Goal: Find specific fact: Find specific fact

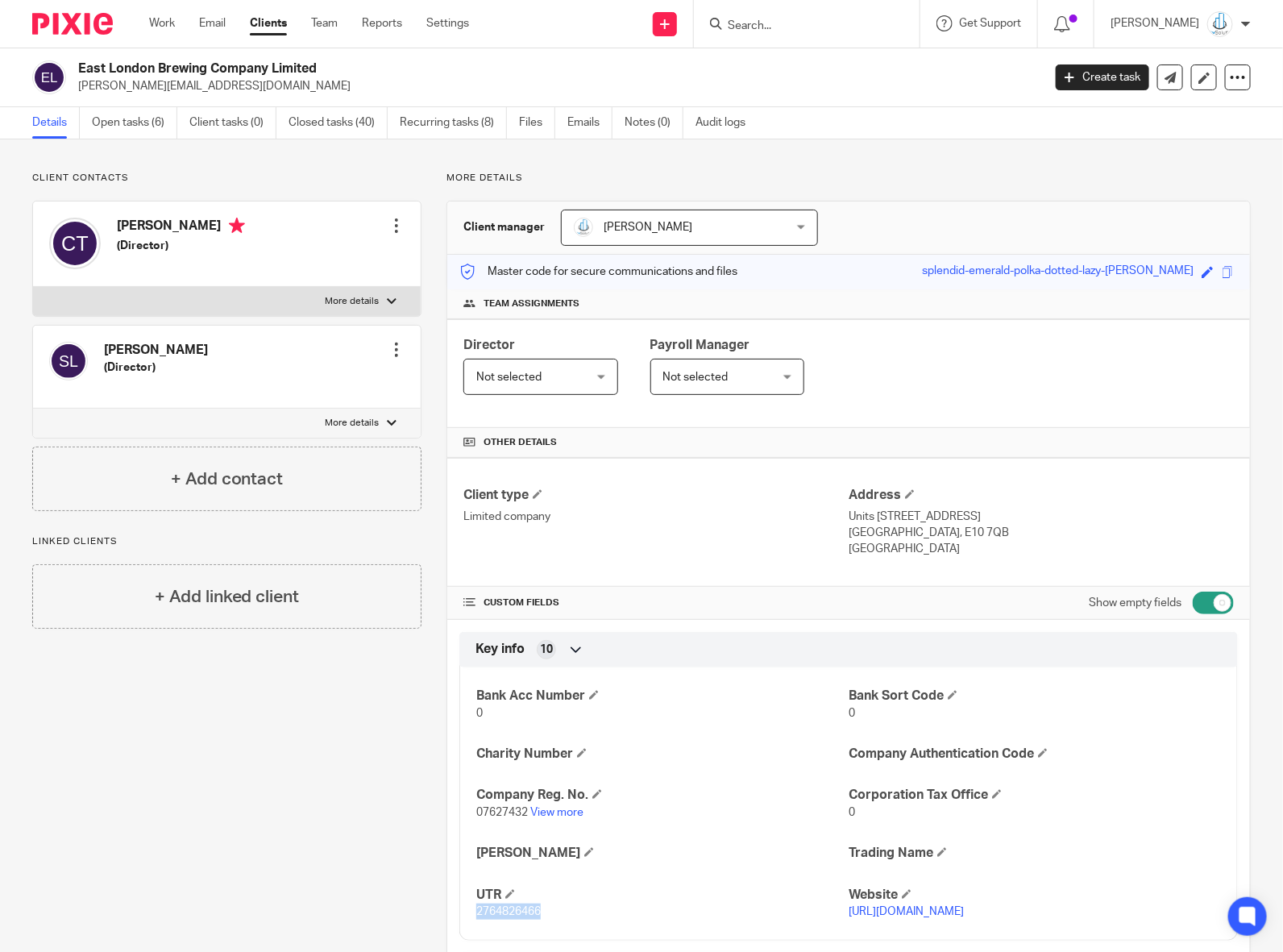
scroll to position [668, 0]
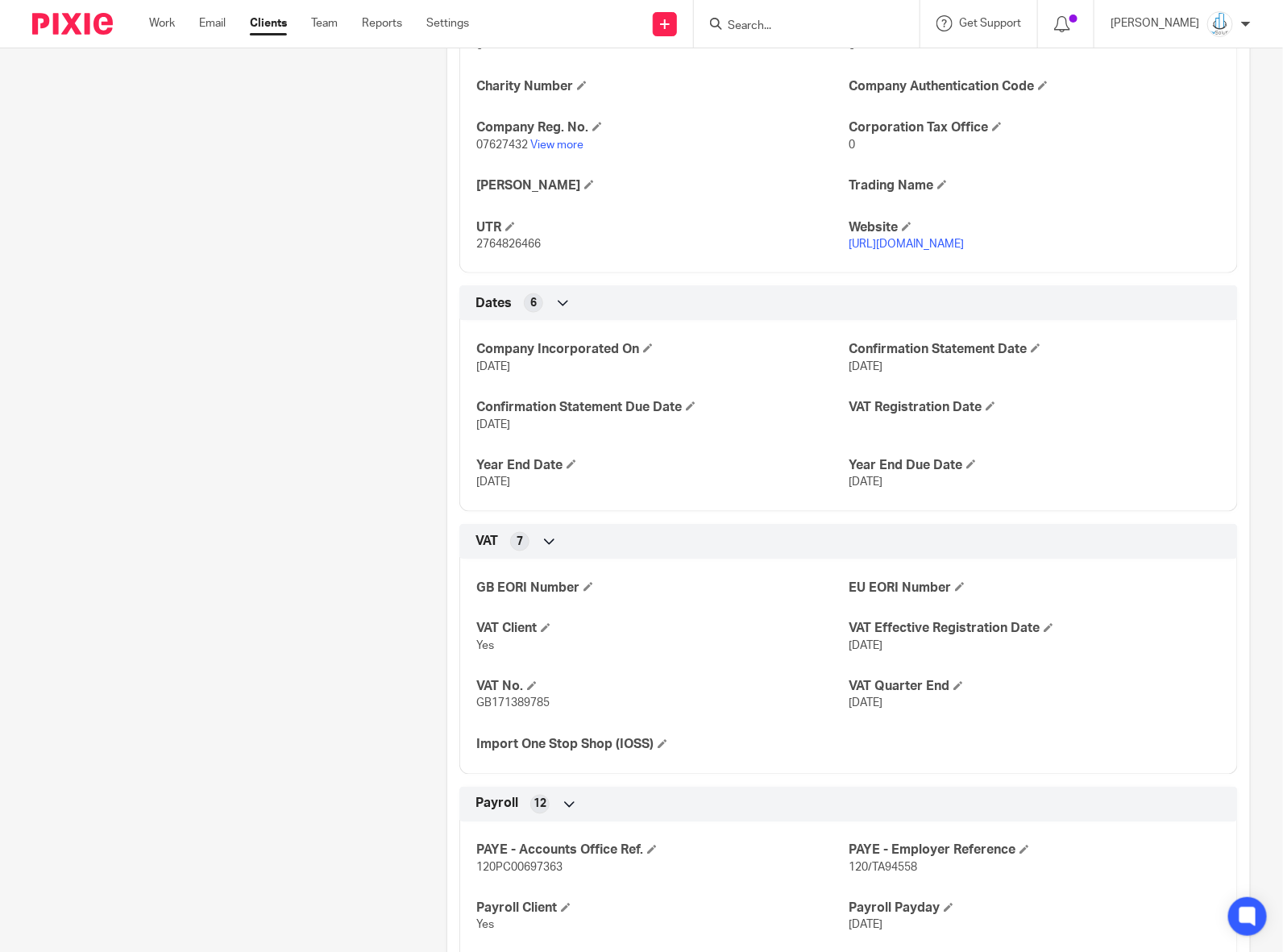
click at [790, 32] on input "Search" at bounding box center [799, 27] width 146 height 14
type input "takumi"
click at [283, 31] on link "Clients" at bounding box center [269, 23] width 37 height 16
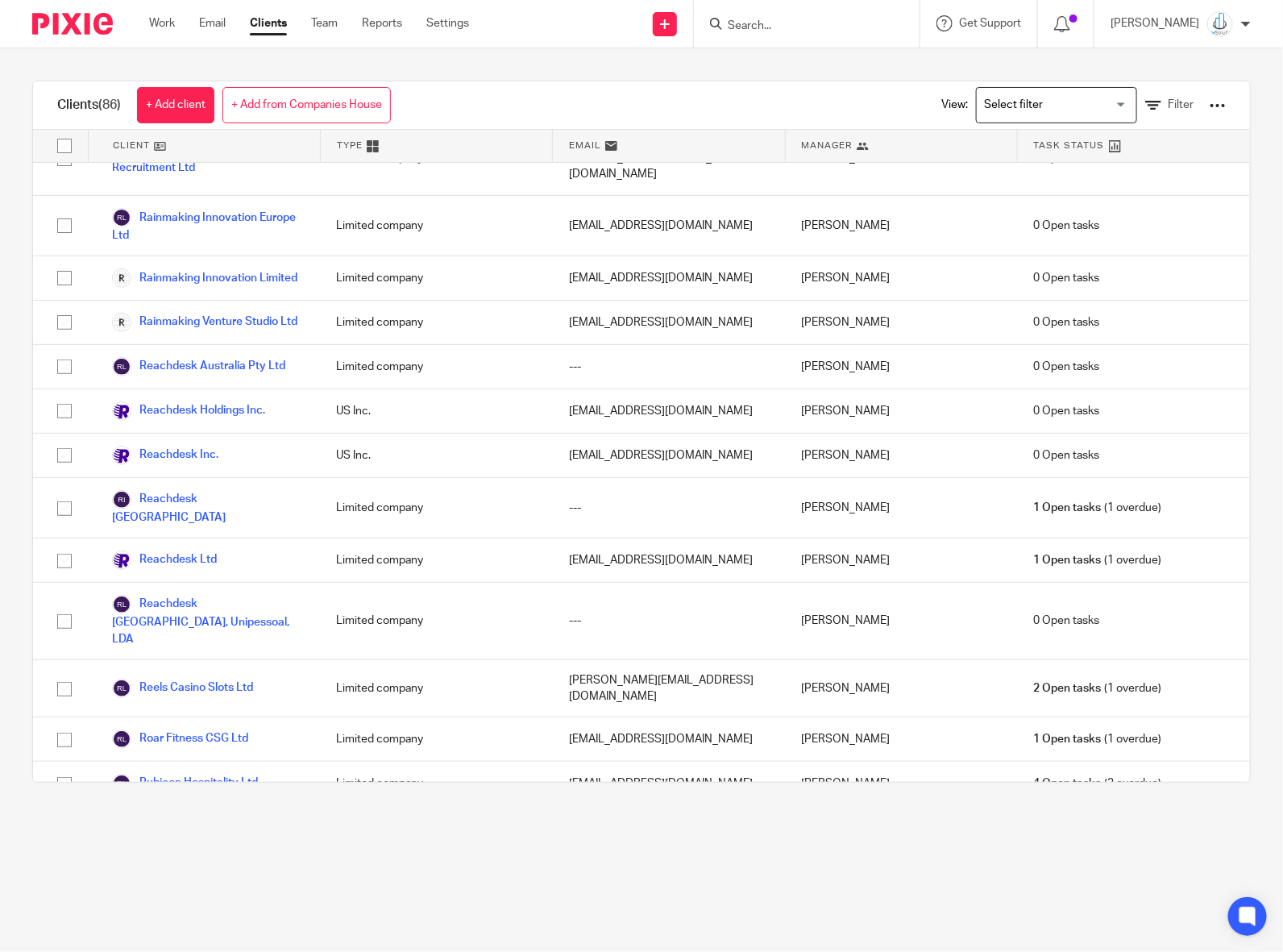
scroll to position [3103, 0]
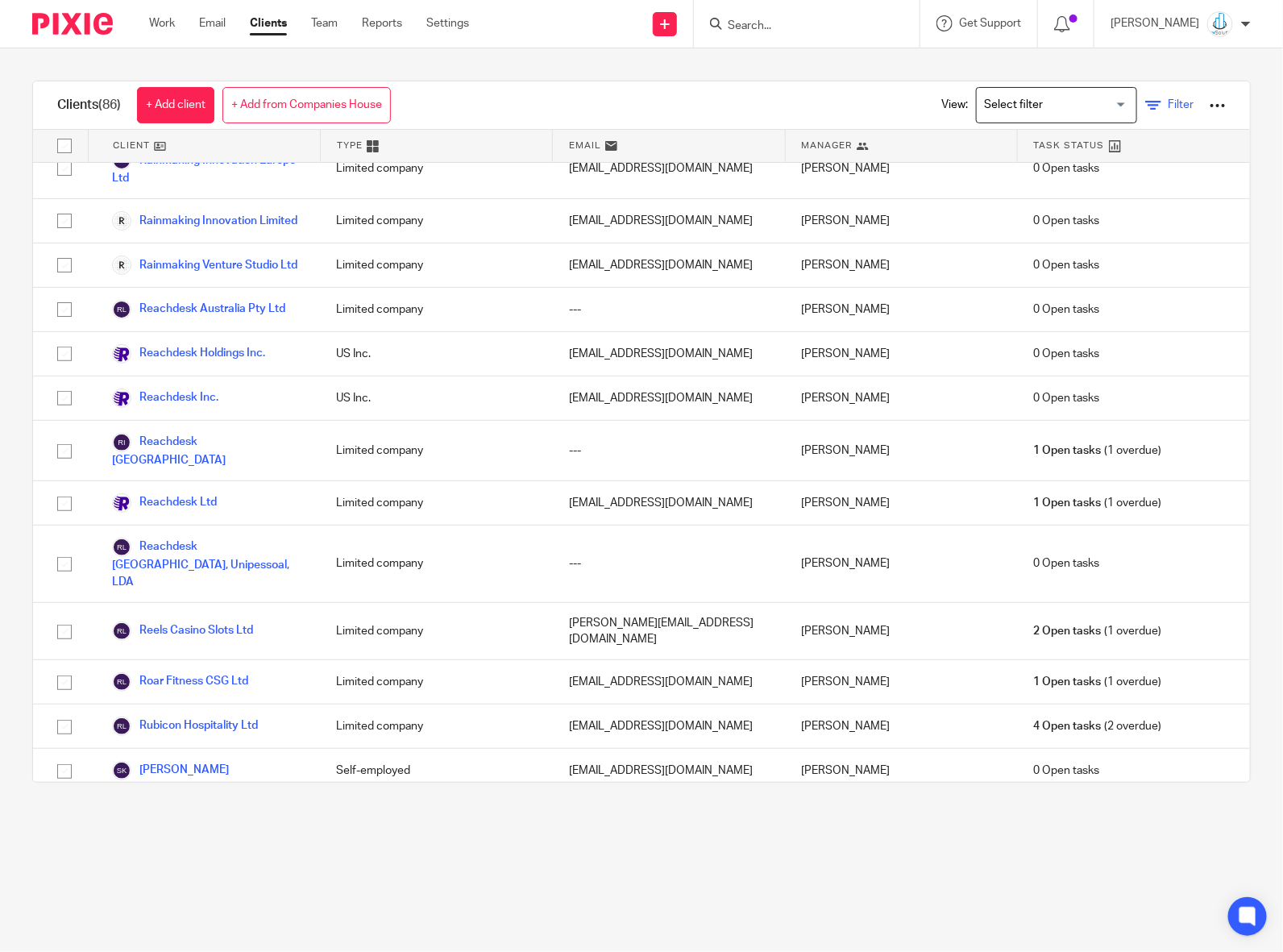
click at [1146, 102] on link "Filter" at bounding box center [1170, 104] width 48 height 17
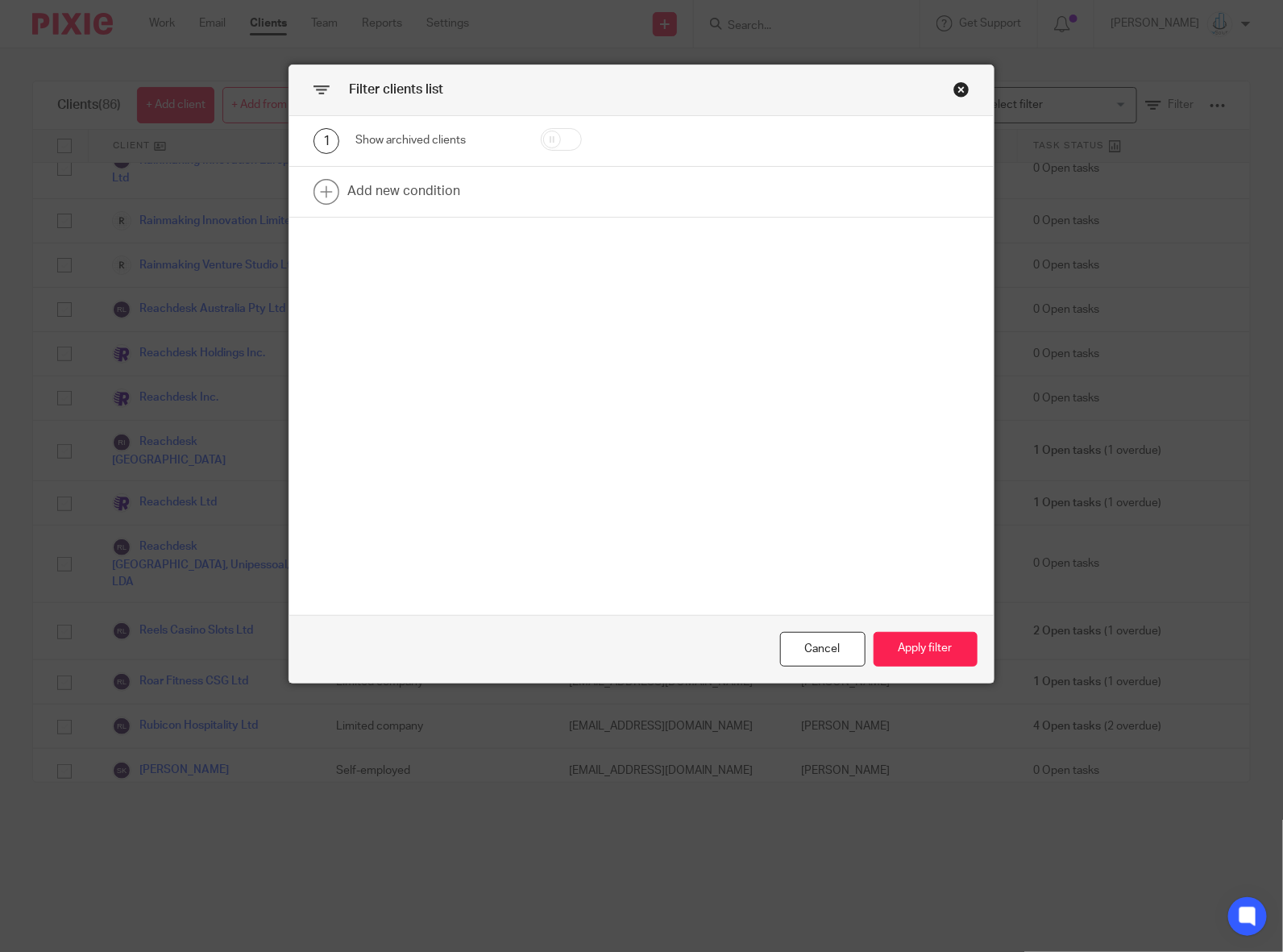
click at [559, 146] on input "checkbox" at bounding box center [562, 139] width 41 height 22
checkbox input "true"
click at [926, 660] on button "Apply filter" at bounding box center [926, 649] width 104 height 35
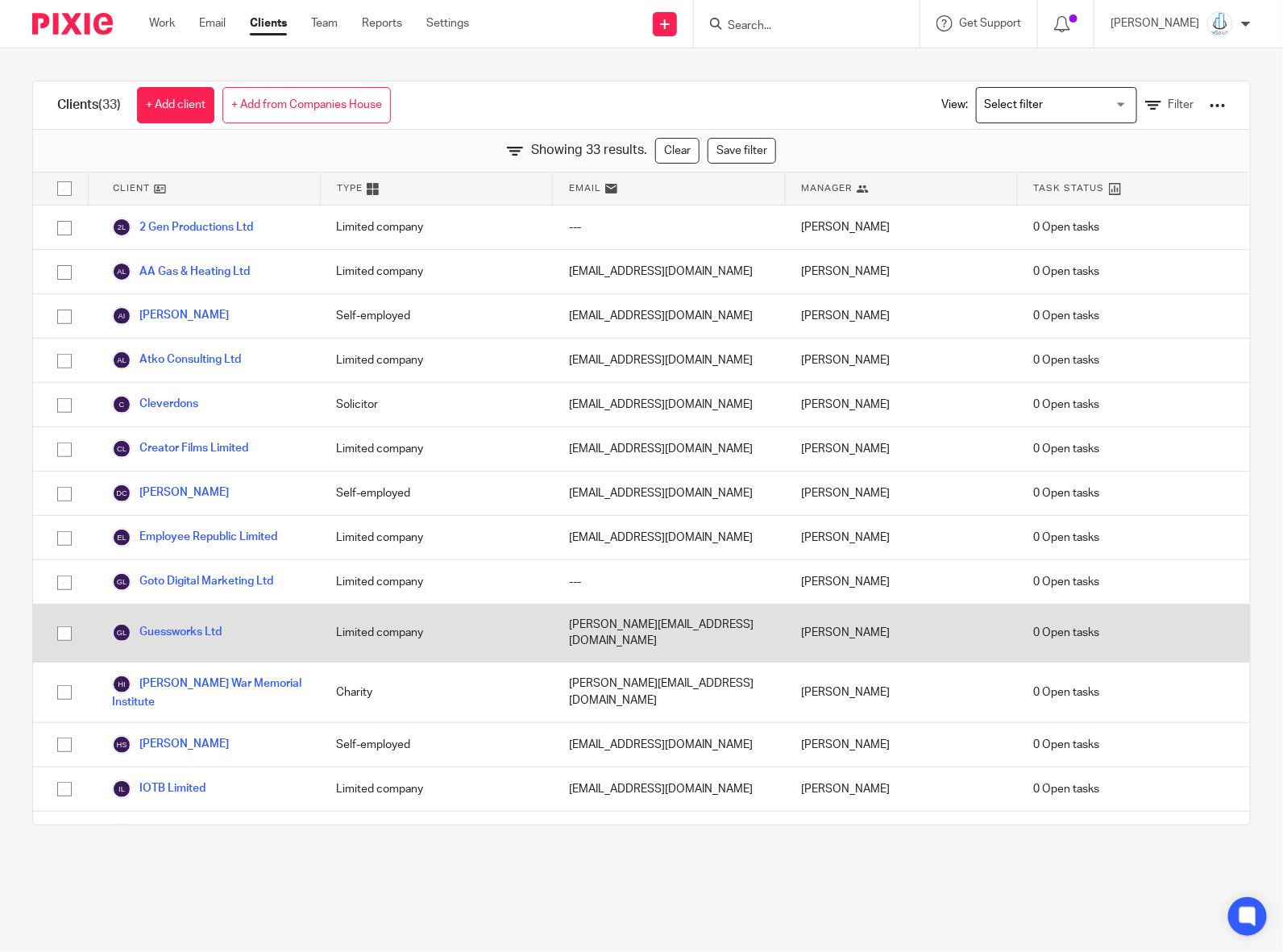
scroll to position [866, 0]
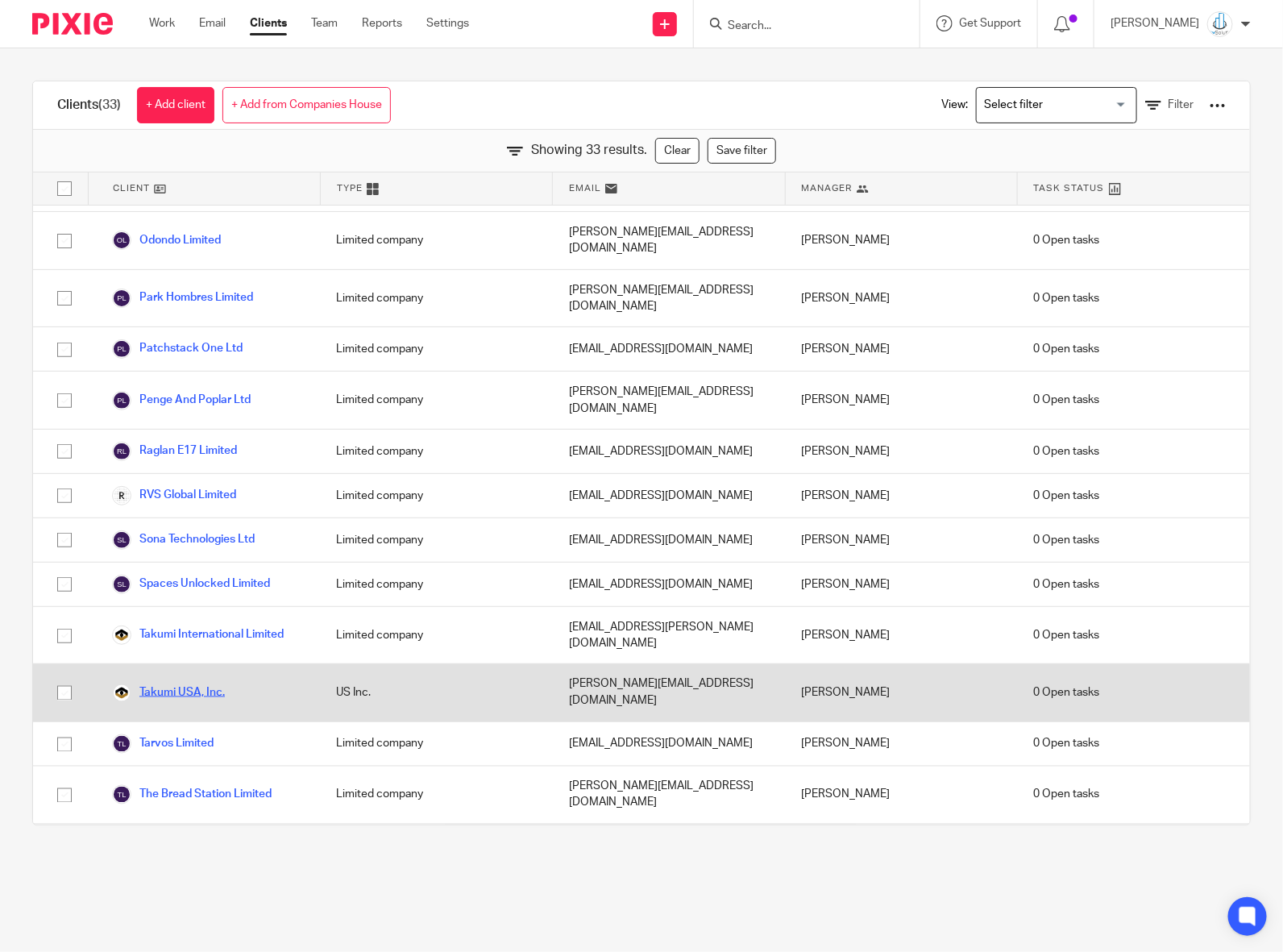
click at [163, 684] on link "Takumi USA, Inc." at bounding box center [169, 694] width 112 height 20
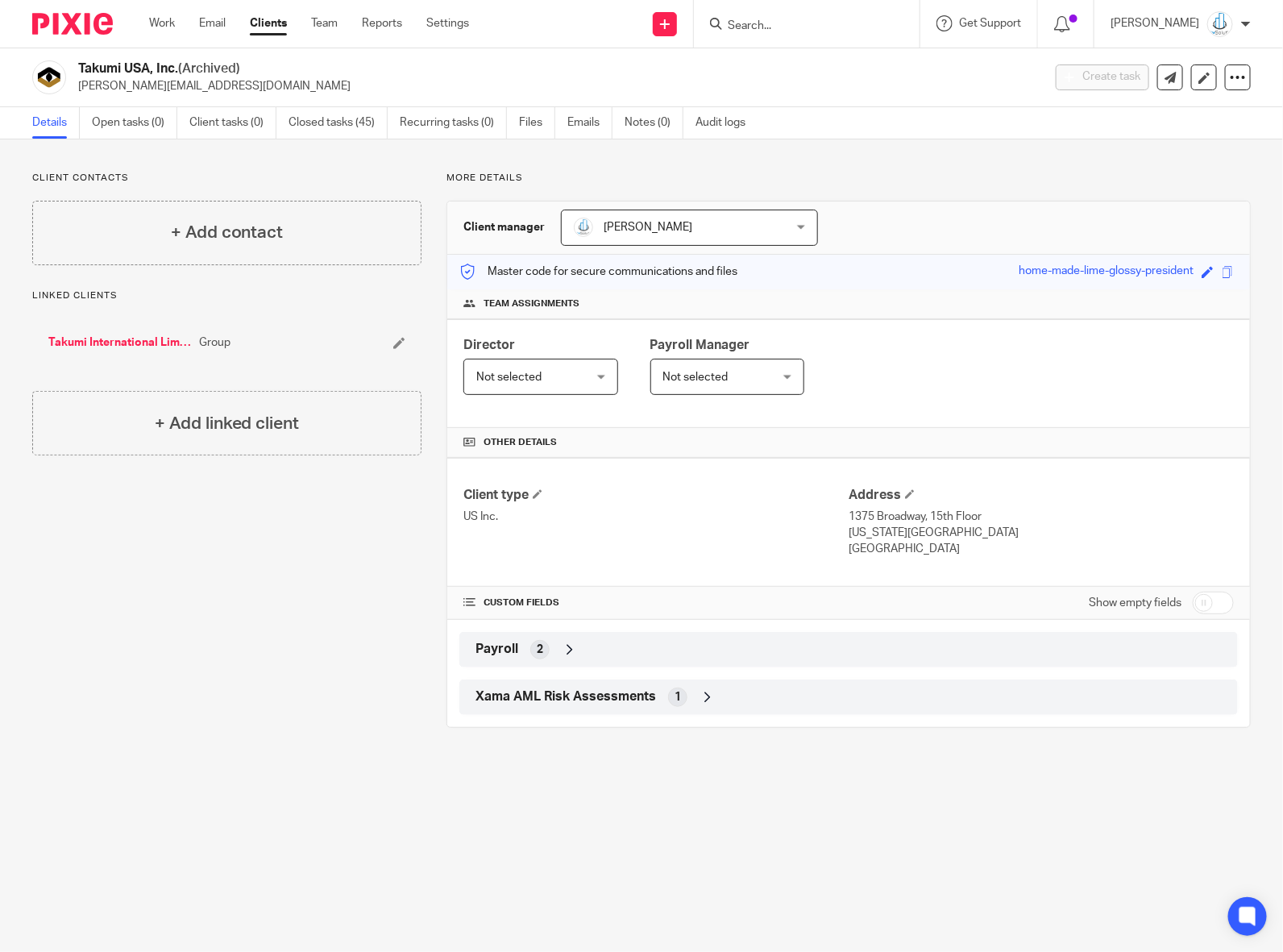
click at [552, 656] on div "Payroll 2" at bounding box center [848, 649] width 754 height 28
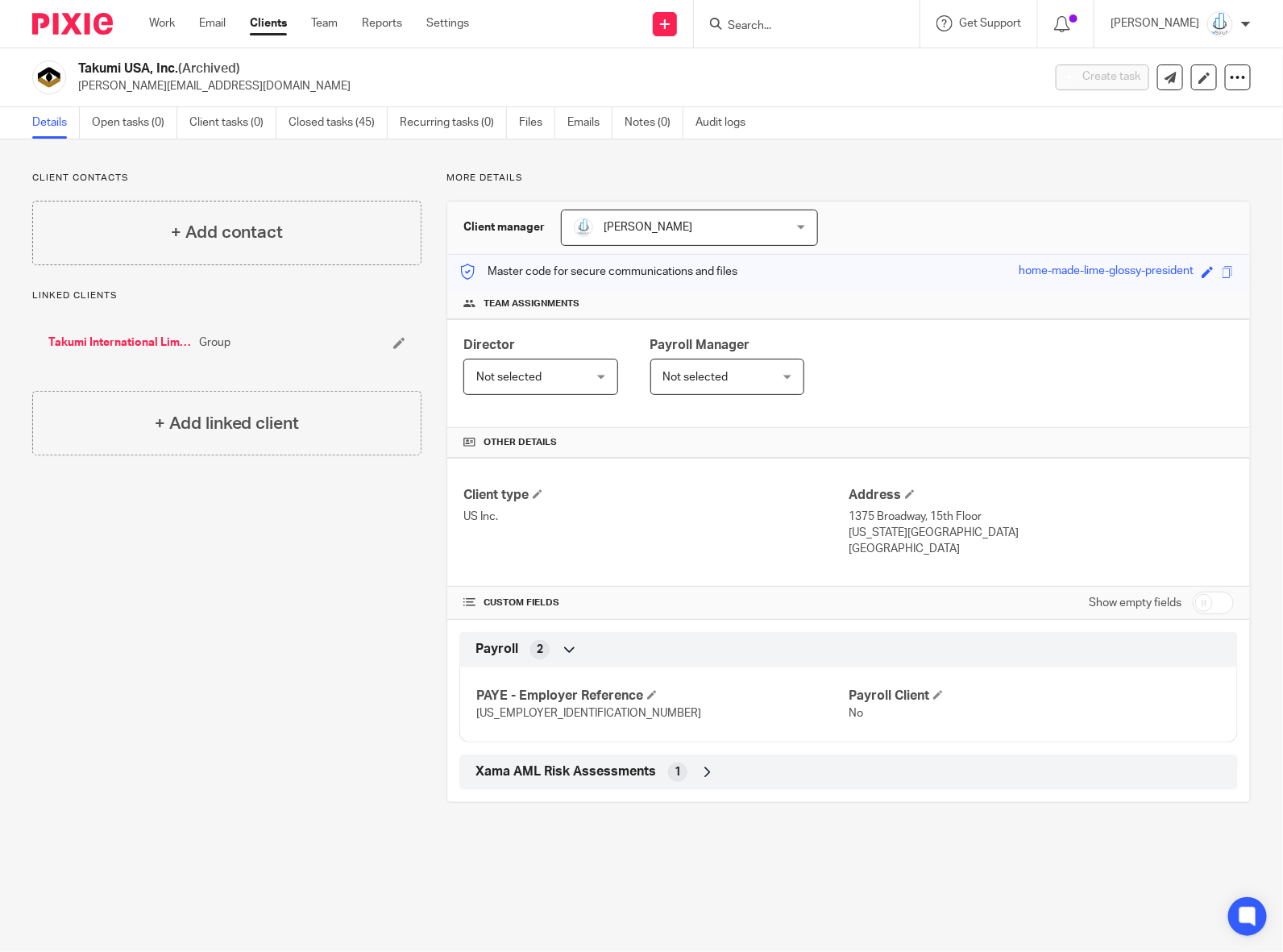
click at [512, 709] on span "36-4857957" at bounding box center [589, 714] width 225 height 12
copy p "36-4857957"
